Goal: Find specific page/section: Find specific page/section

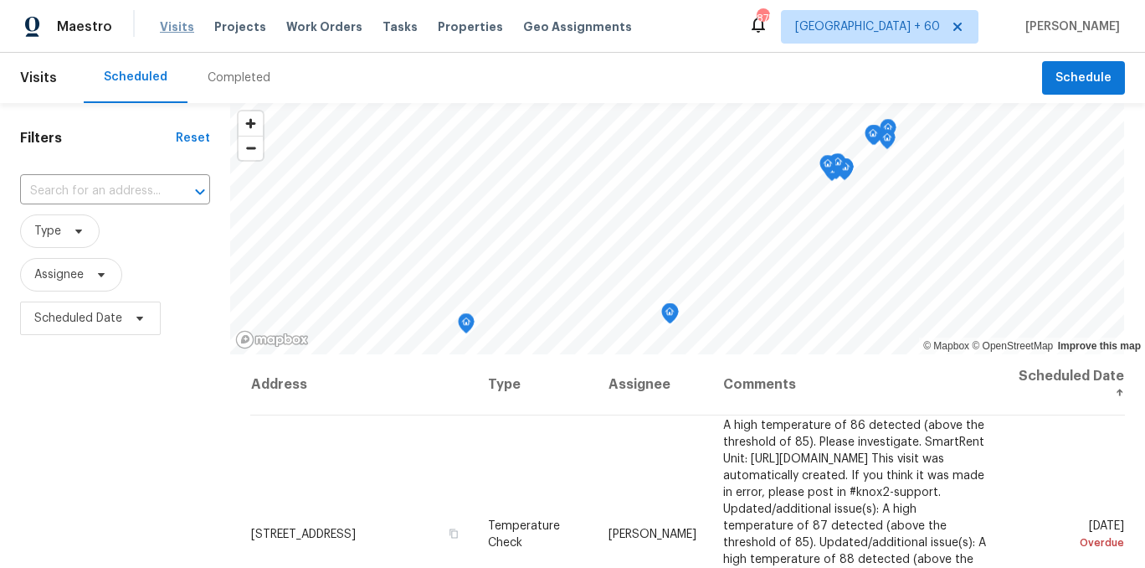
click at [172, 33] on span "Visits" at bounding box center [177, 26] width 34 height 17
click at [169, 28] on span "Visits" at bounding box center [177, 26] width 34 height 17
click at [438, 28] on span "Properties" at bounding box center [470, 26] width 65 height 17
